Goal: Book appointment/travel/reservation

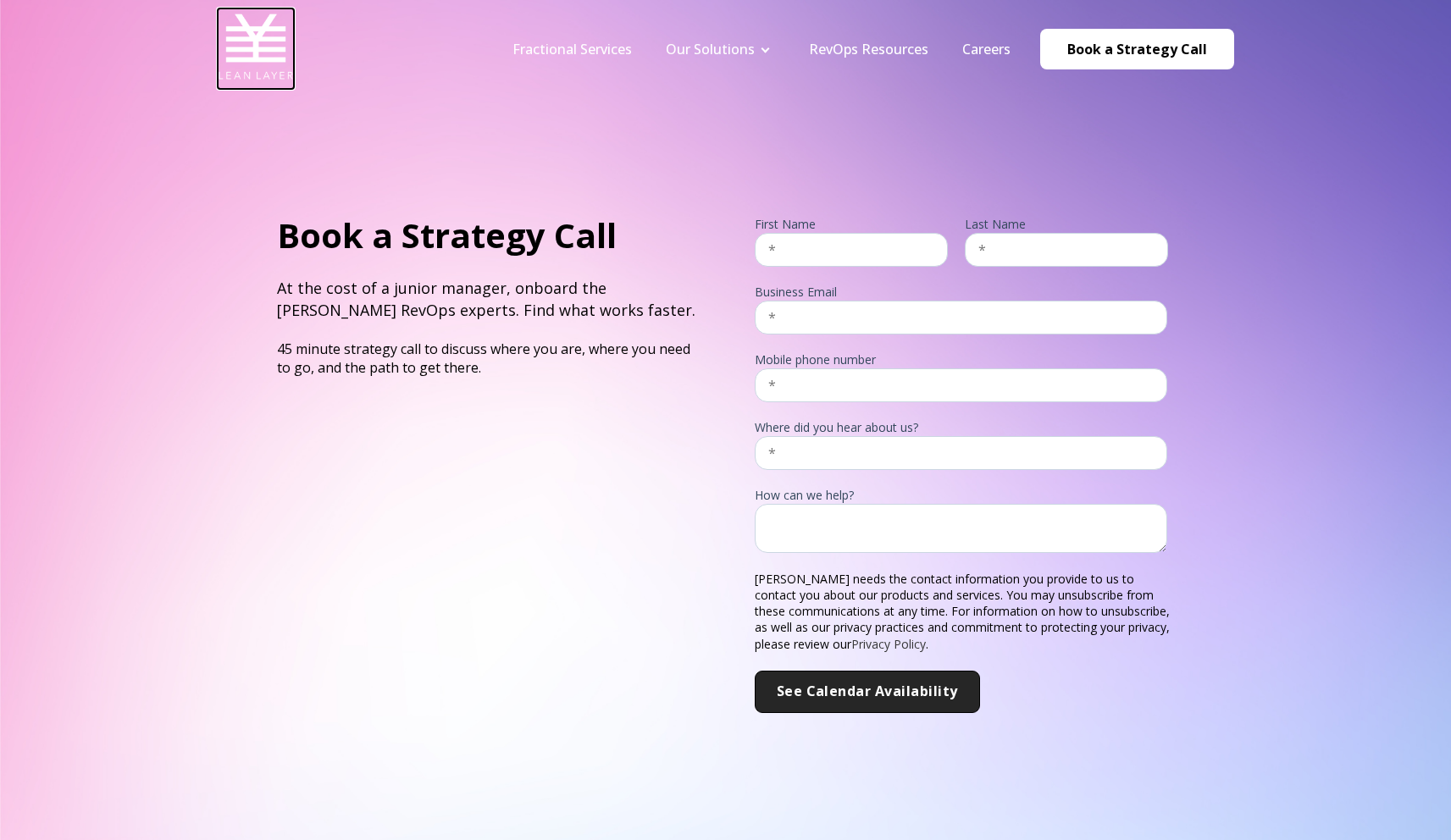
click at [273, 52] on img at bounding box center [256, 47] width 76 height 76
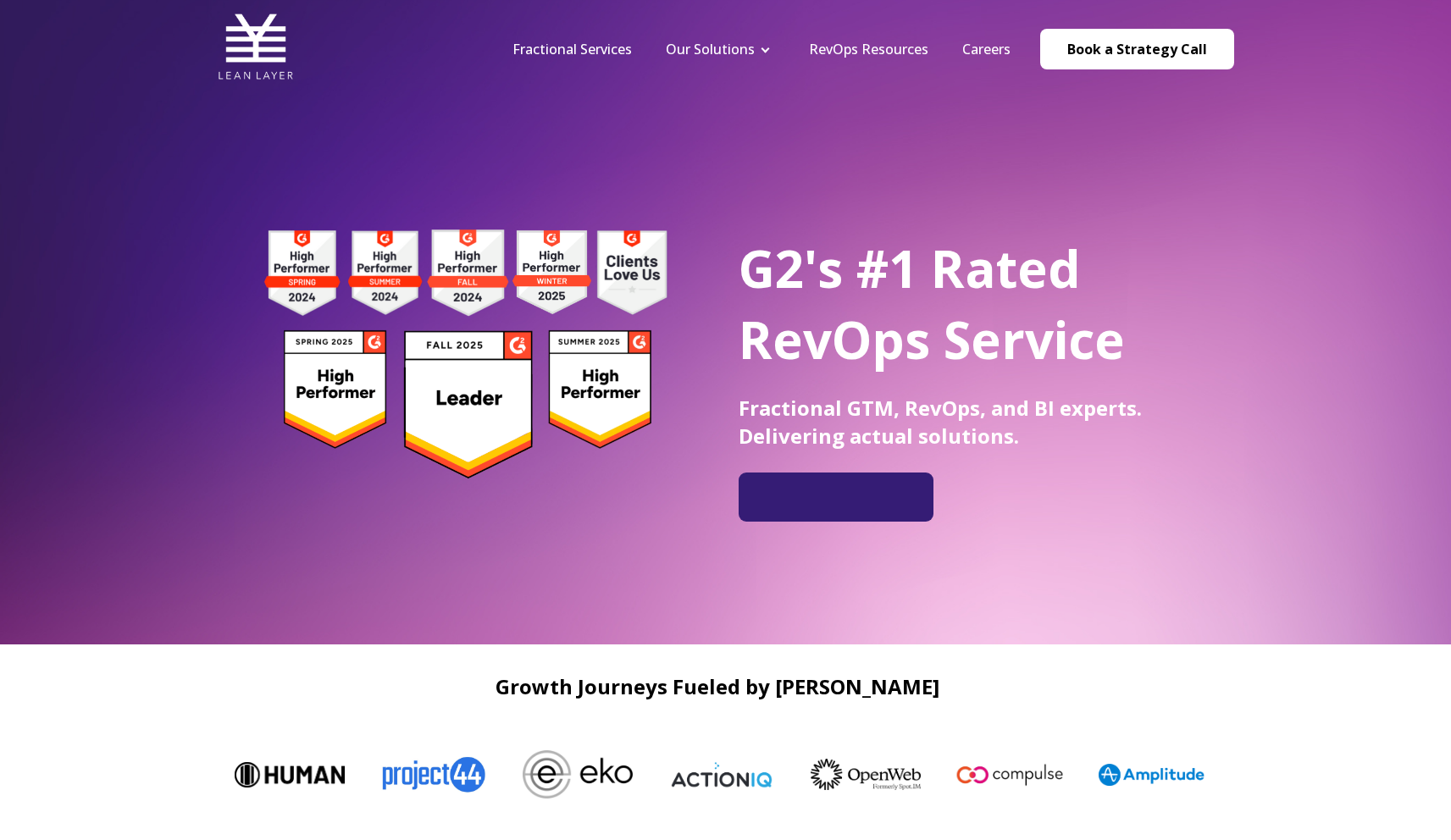
click at [930, 126] on div "G2's #1 Rated RevOps Service Fractional GTM, RevOps, and BI experts. Delivering…" at bounding box center [726, 322] width 1451 height 644
click at [1154, 34] on link "Book a Strategy Call" at bounding box center [1137, 48] width 194 height 41
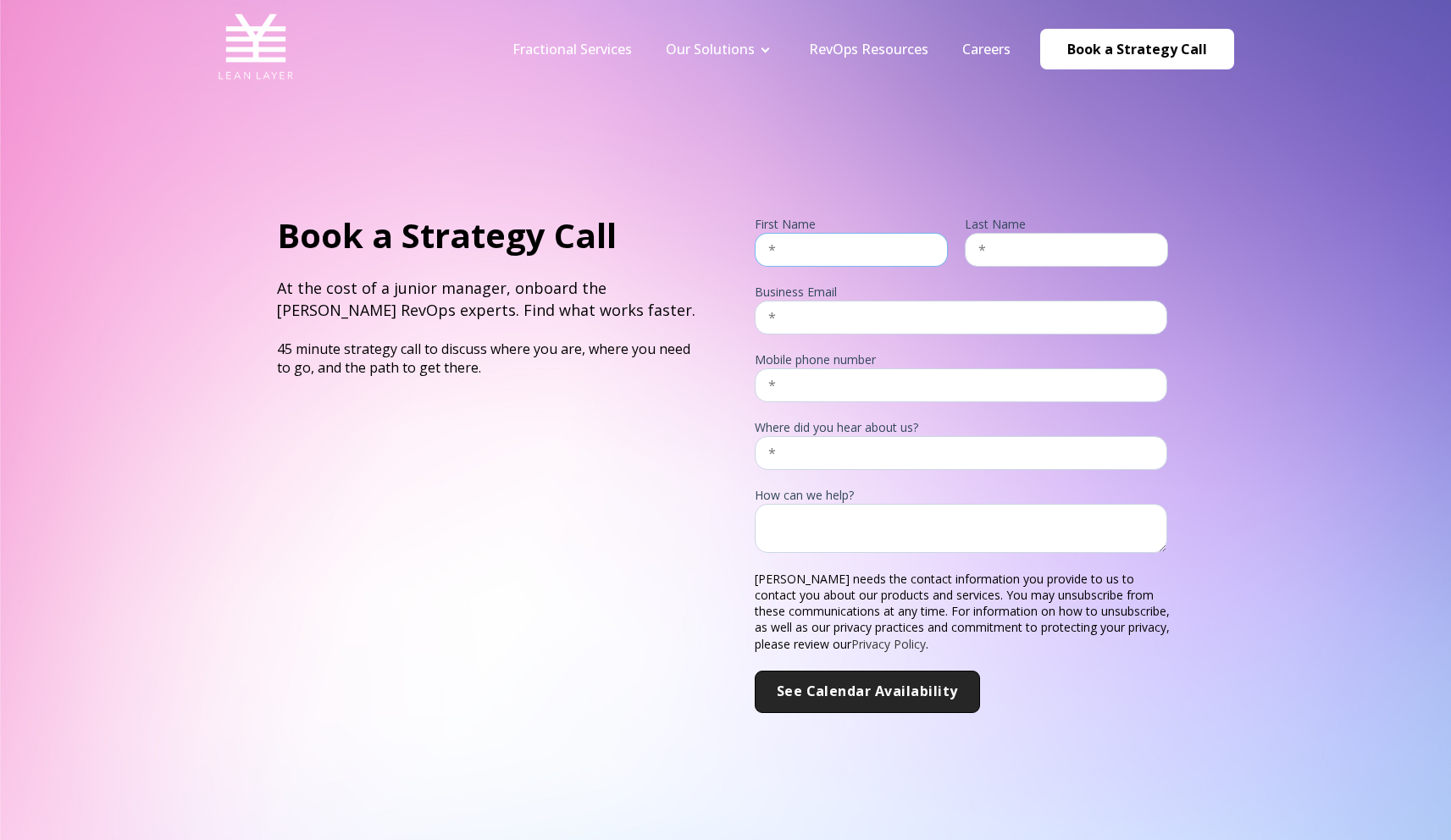
click at [875, 241] on input "text" at bounding box center [852, 249] width 193 height 34
type input "TYLER"
type input "PATTERSON"
type input "tyler@everaccountable.com"
type input "18014720804"
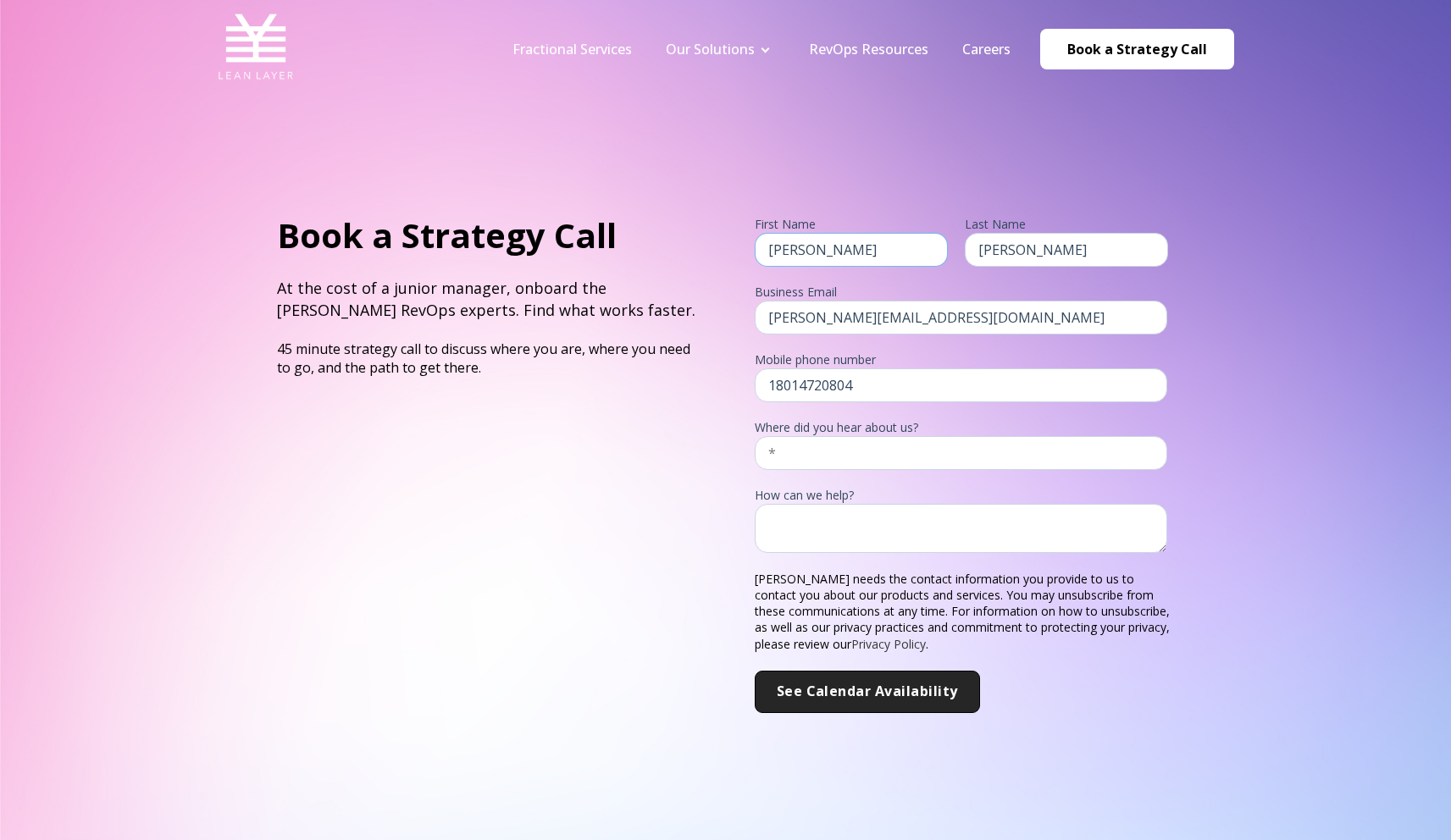
click at [848, 243] on input "TYLER" at bounding box center [852, 249] width 193 height 34
click at [847, 245] on input "TYLER" at bounding box center [852, 249] width 193 height 34
type input "Tyler"
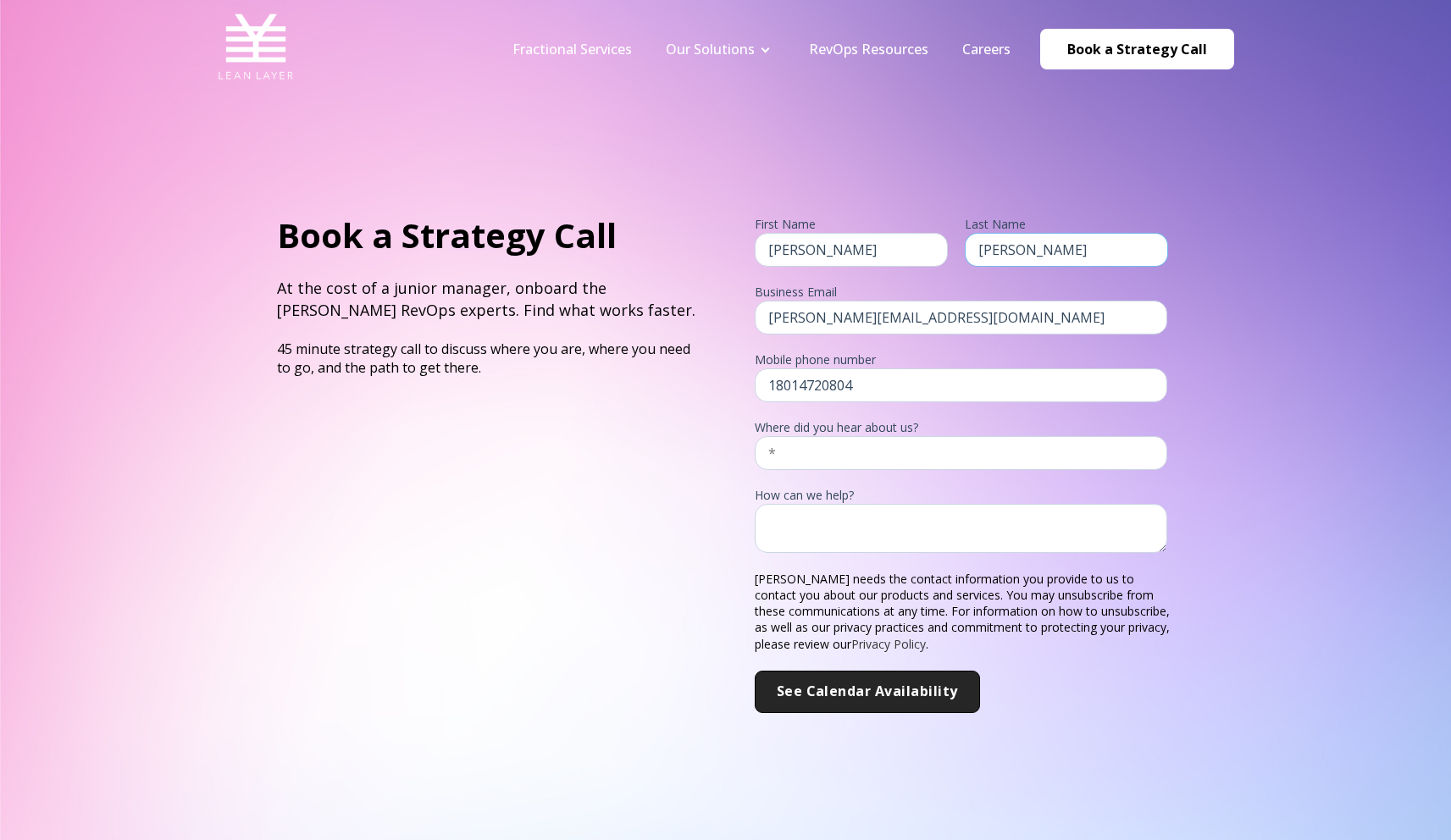
type input "Patterson"
click at [869, 455] on input "text" at bounding box center [961, 452] width 414 height 34
type input "A friend, Anna Bishop"
type textarea "O"
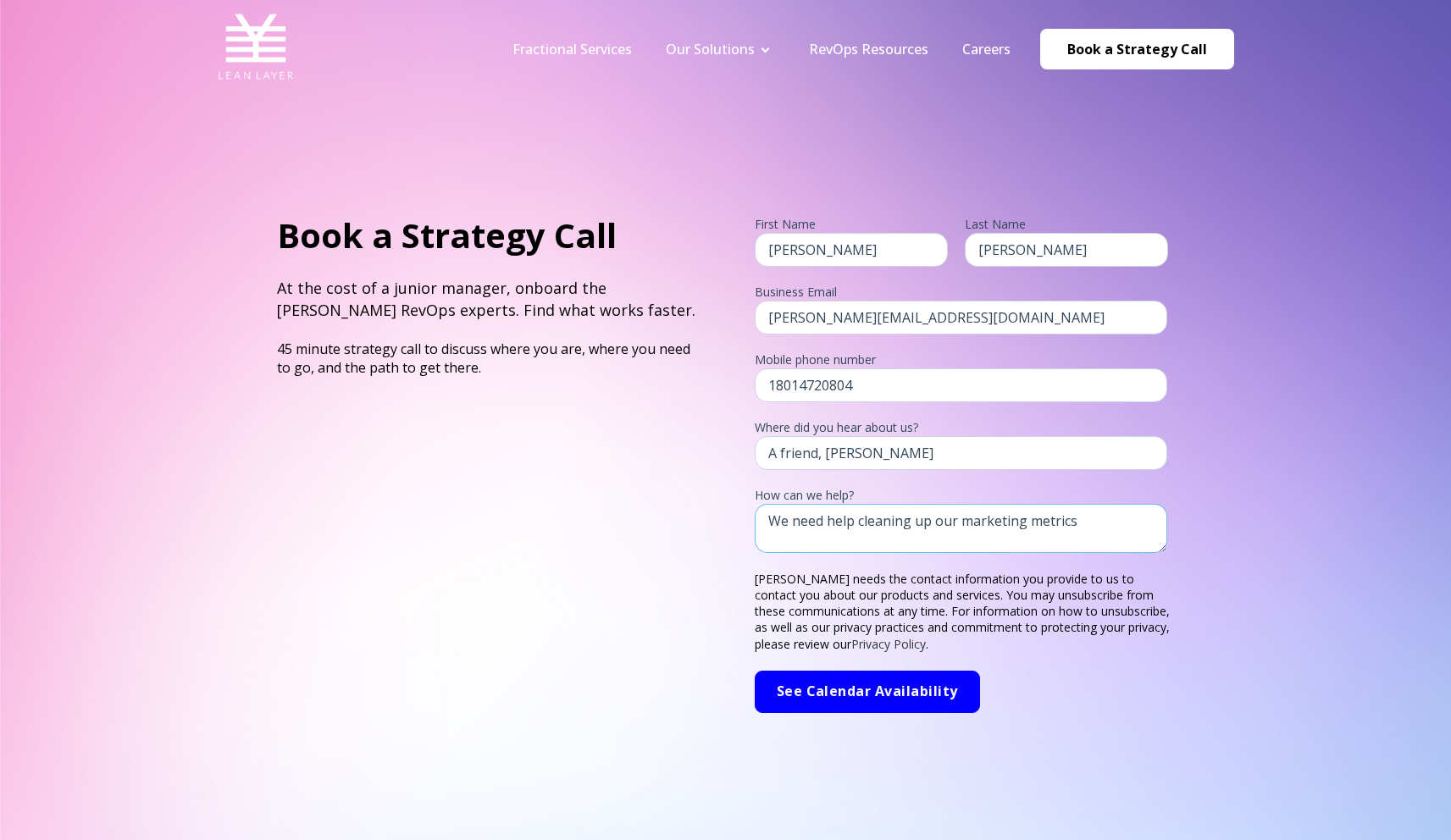
type textarea "We need help cleaning up our marketing metrics"
click at [871, 693] on input "See Calendar Availability" at bounding box center [867, 692] width 225 height 42
